Goal: Information Seeking & Learning: Learn about a topic

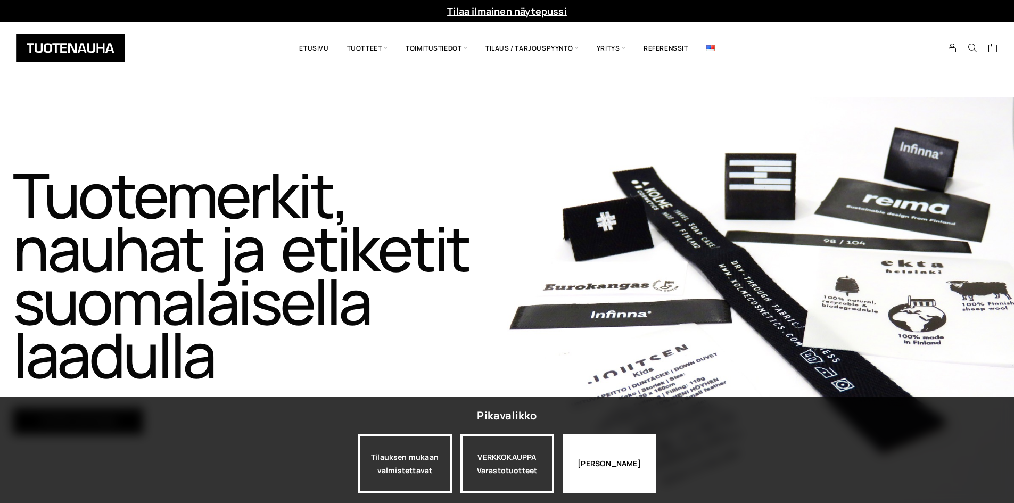
click at [603, 482] on div "Jatka katselua" at bounding box center [609, 464] width 94 height 60
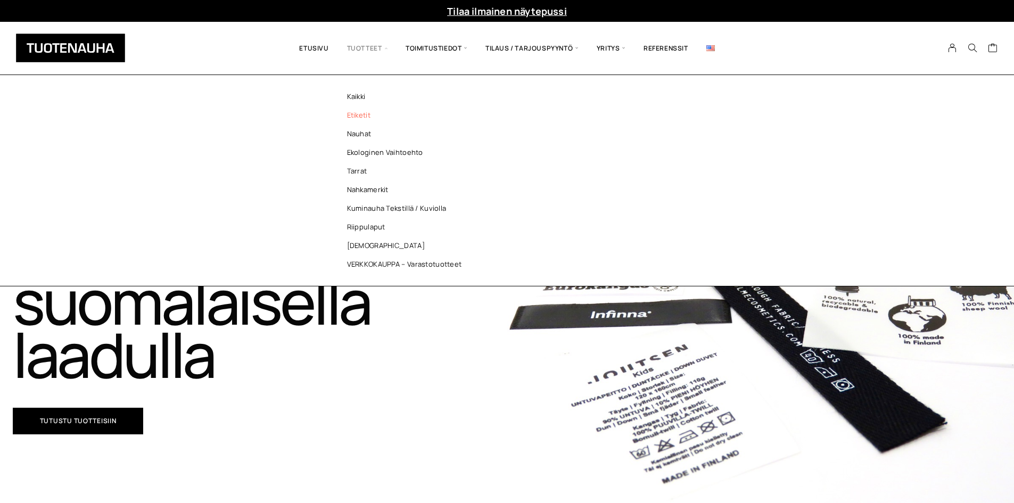
click at [369, 109] on link "Etiketit" at bounding box center [407, 115] width 154 height 19
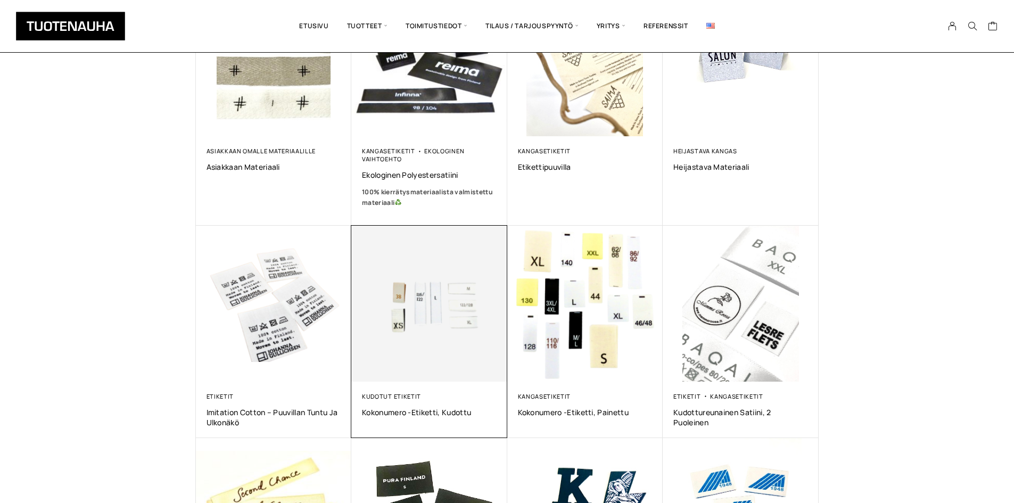
scroll to position [319, 0]
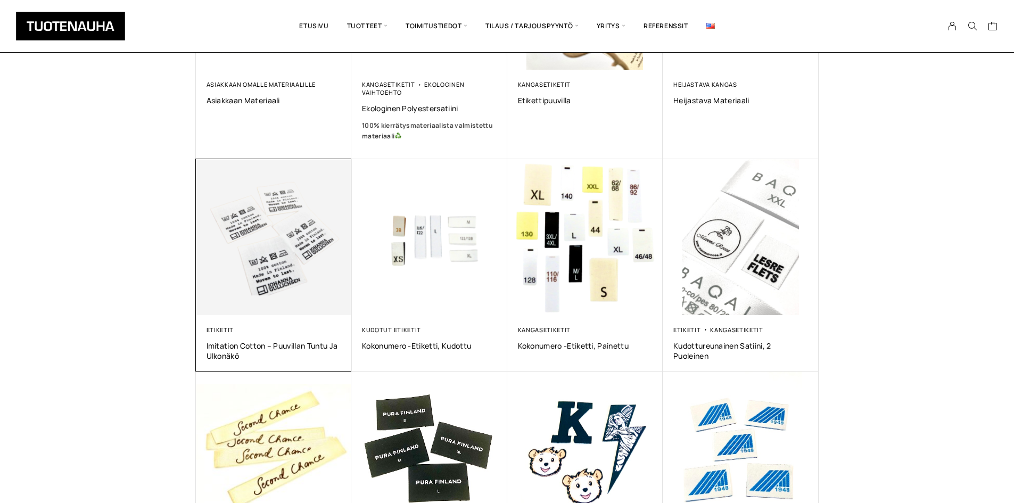
click at [280, 241] on img at bounding box center [274, 237] width 156 height 156
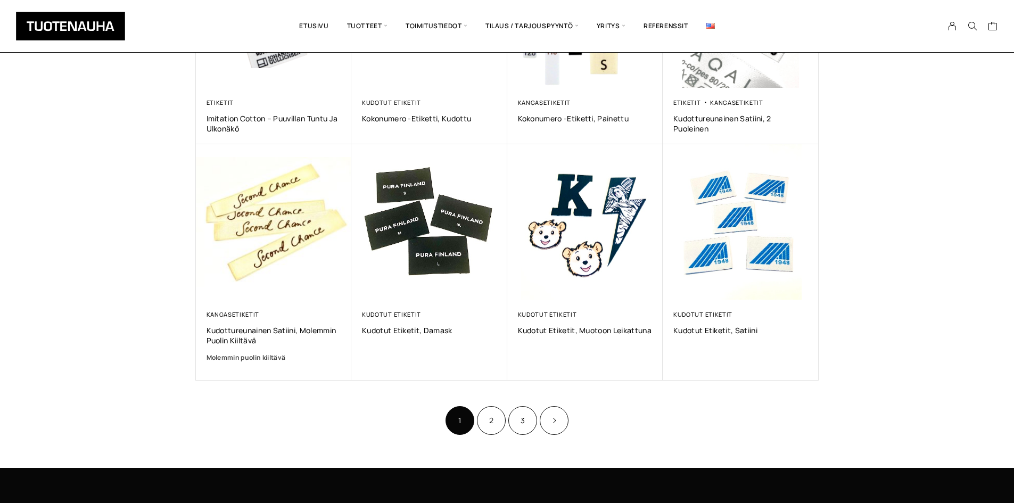
scroll to position [698, 0]
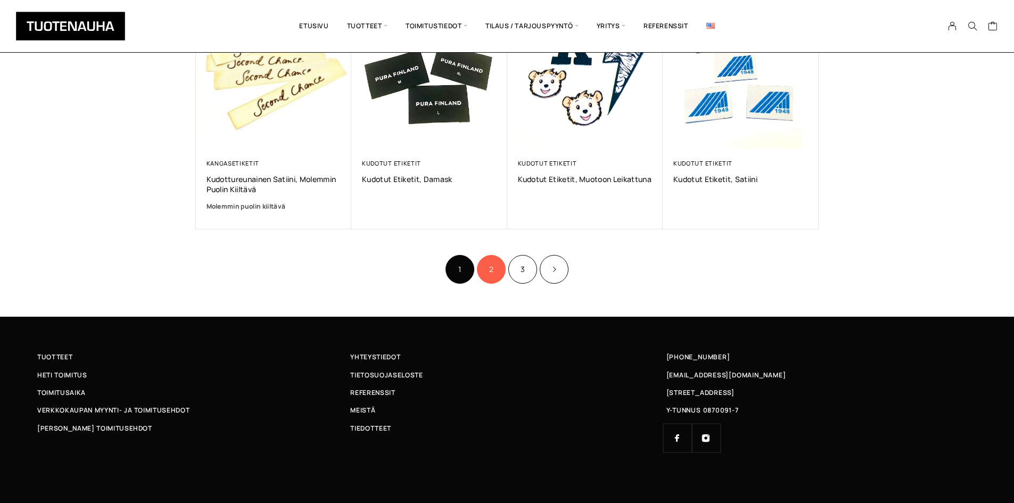
click at [493, 261] on link "2" at bounding box center [491, 269] width 29 height 29
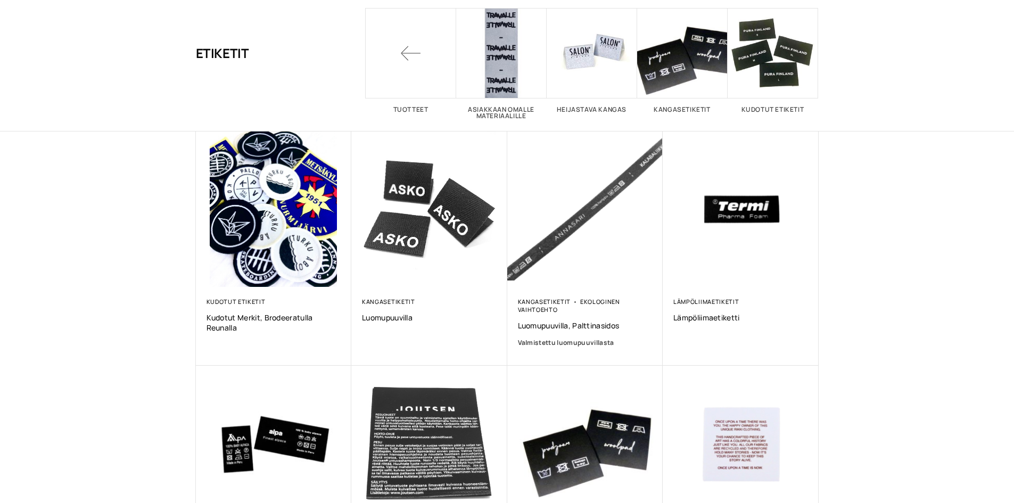
scroll to position [426, 0]
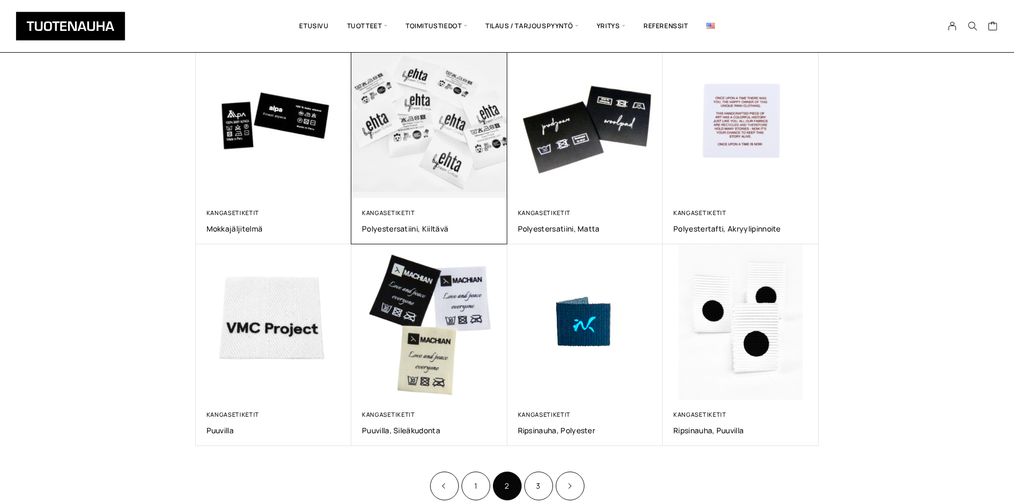
click at [441, 112] on img at bounding box center [428, 119] width 163 height 163
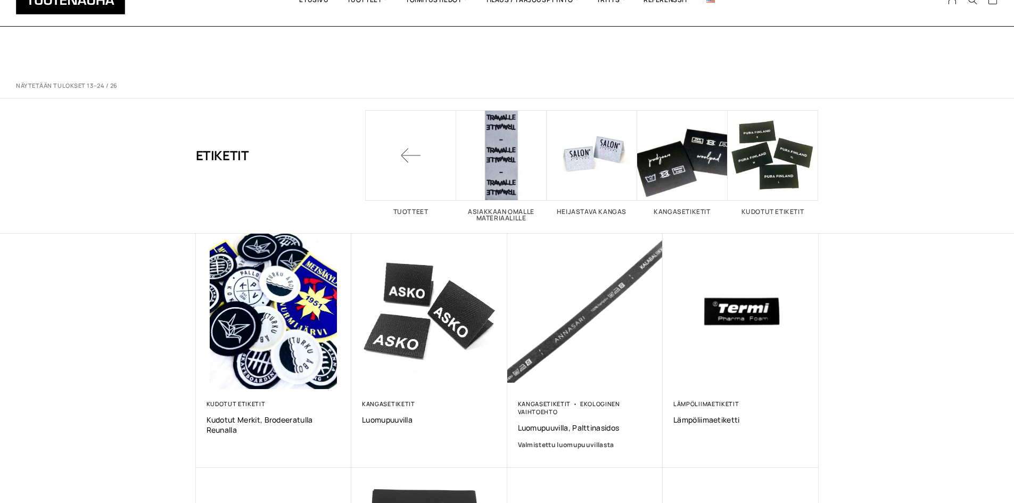
scroll to position [426, 0]
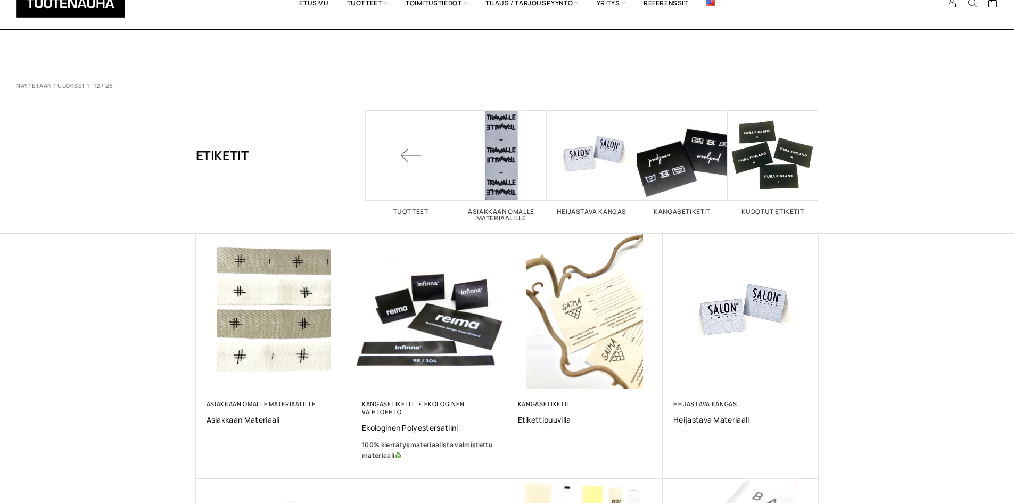
scroll to position [698, 0]
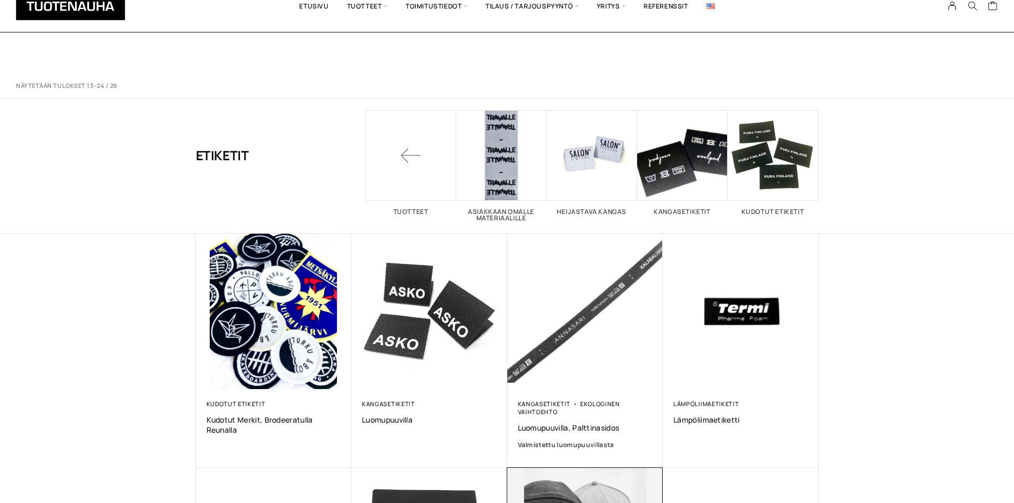
scroll to position [426, 0]
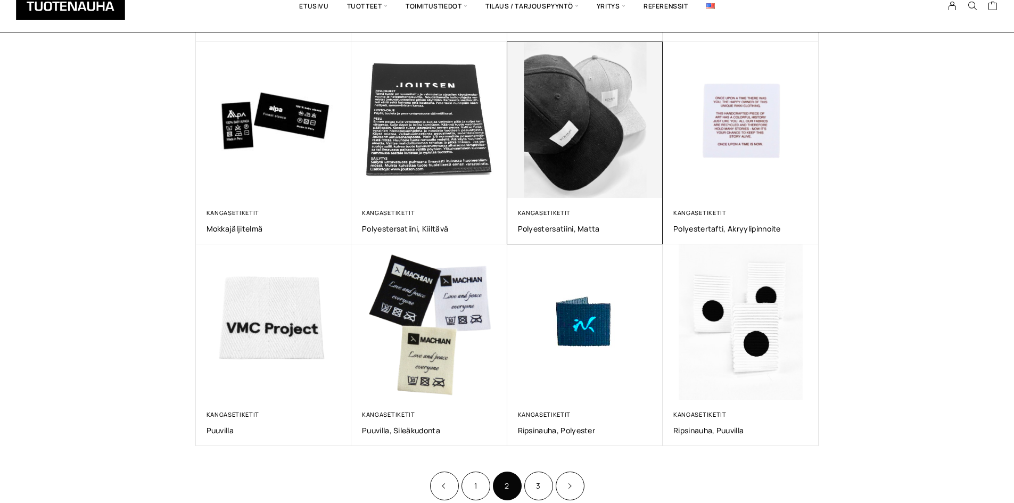
click at [575, 140] on img at bounding box center [584, 119] width 163 height 163
